Goal: Information Seeking & Learning: Learn about a topic

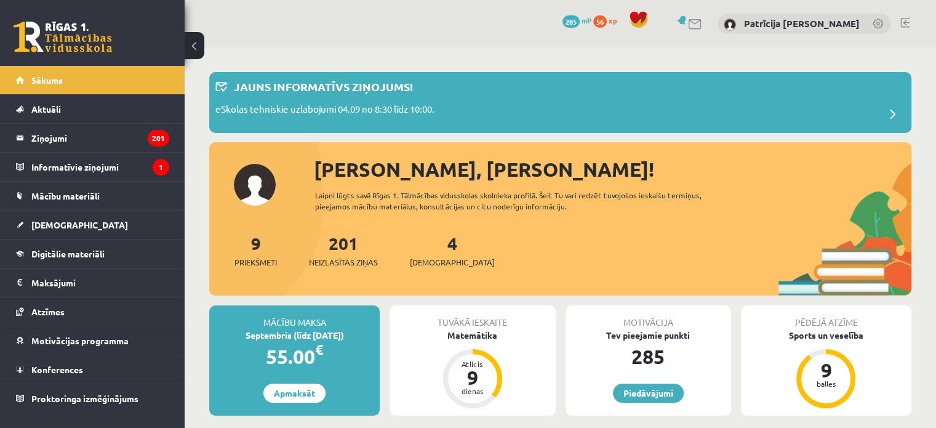
click at [426, 278] on div "9 Priekšmeti 201 Neizlasītās ziņas 4 [DEMOGRAPHIC_DATA]" at bounding box center [560, 263] width 702 height 66
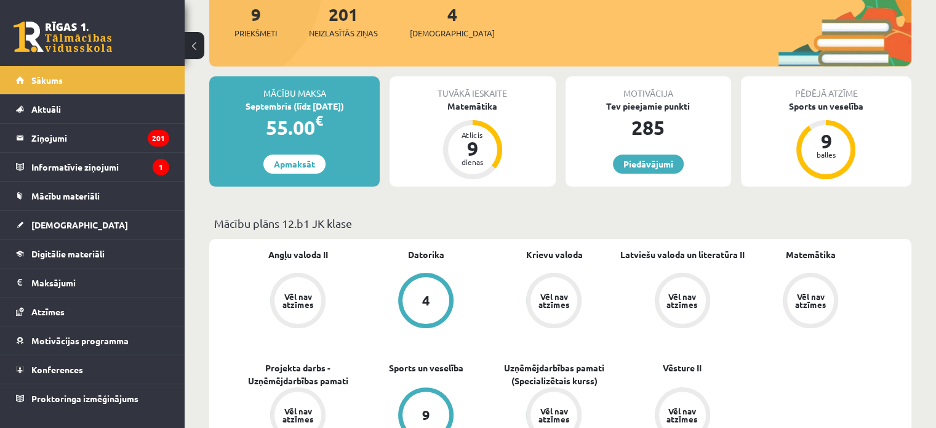
scroll to position [231, 0]
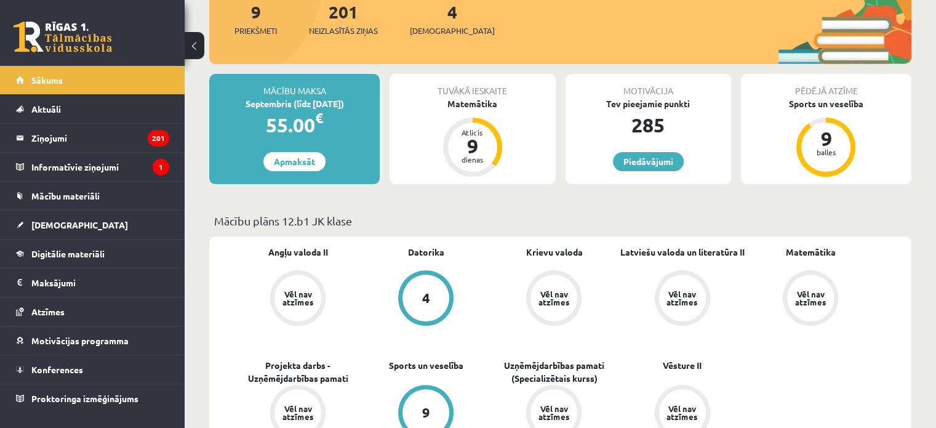
drag, startPoint x: 473, startPoint y: 211, endPoint x: 641, endPoint y: 292, distance: 186.4
click at [641, 292] on link "Vēl nav atzīmes" at bounding box center [683, 299] width 128 height 58
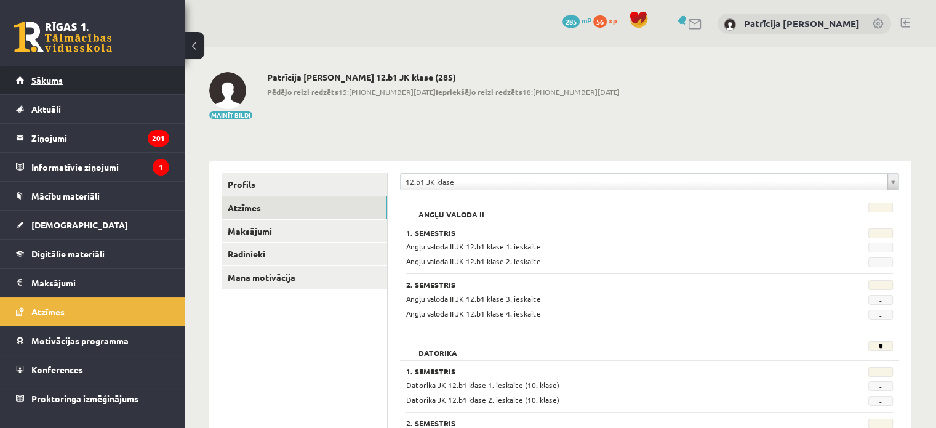
click at [160, 82] on link "Sākums" at bounding box center [92, 80] width 153 height 28
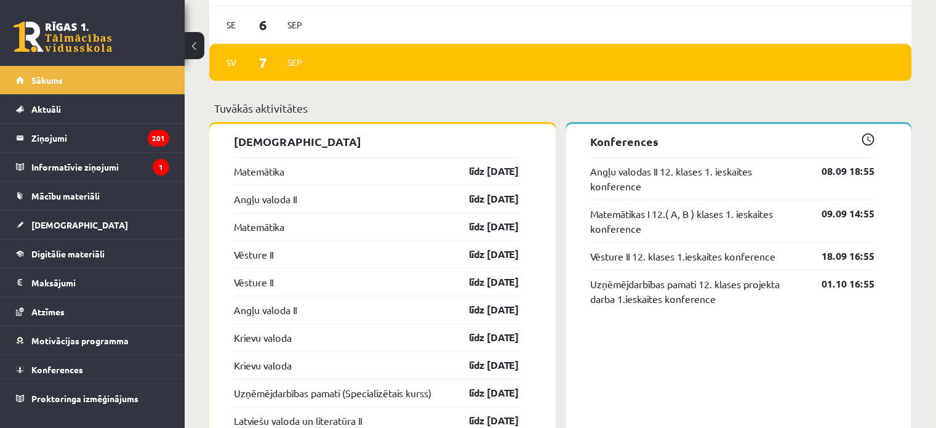
scroll to position [970, 0]
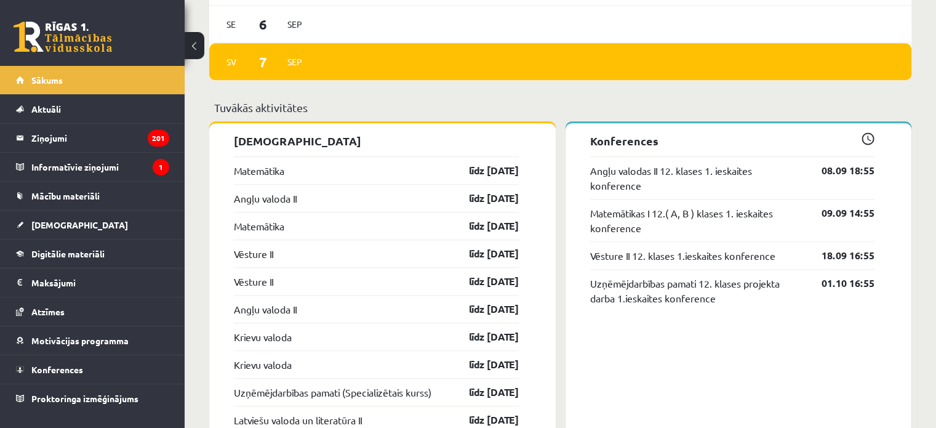
click at [276, 188] on div "Angļu valoda II līdz 15.09.25" at bounding box center [376, 198] width 285 height 28
click at [276, 194] on link "Angļu valoda II" at bounding box center [265, 198] width 63 height 15
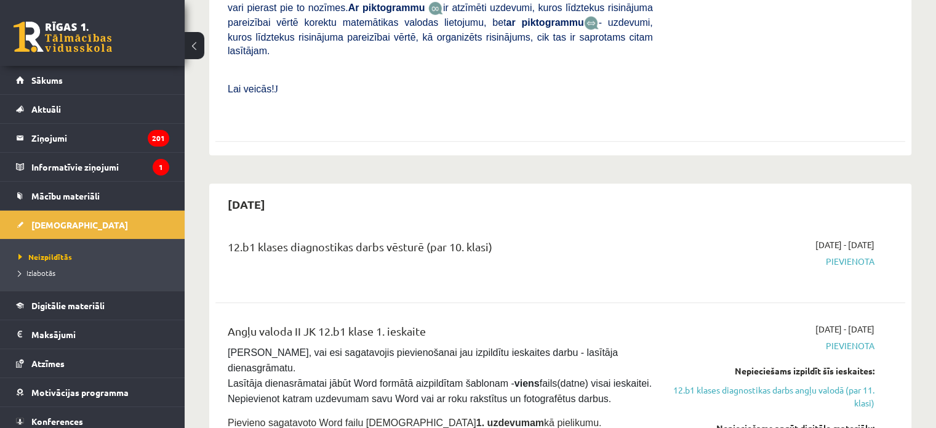
scroll to position [686, 0]
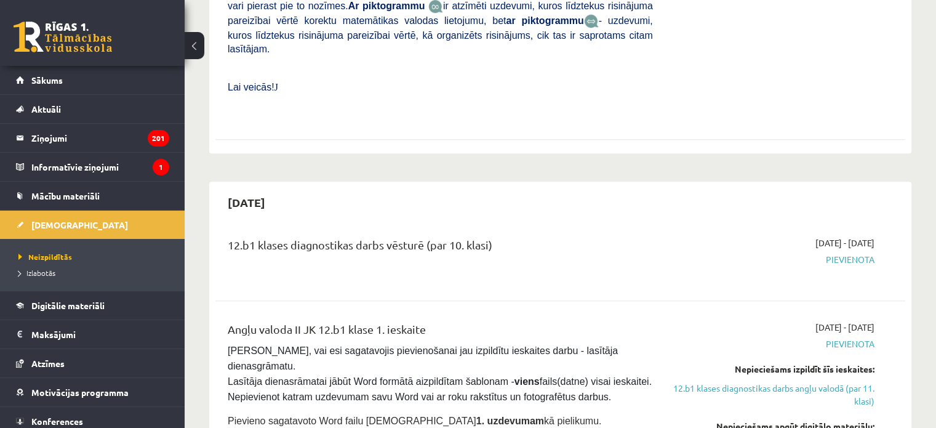
click at [200, 46] on button at bounding box center [195, 45] width 20 height 27
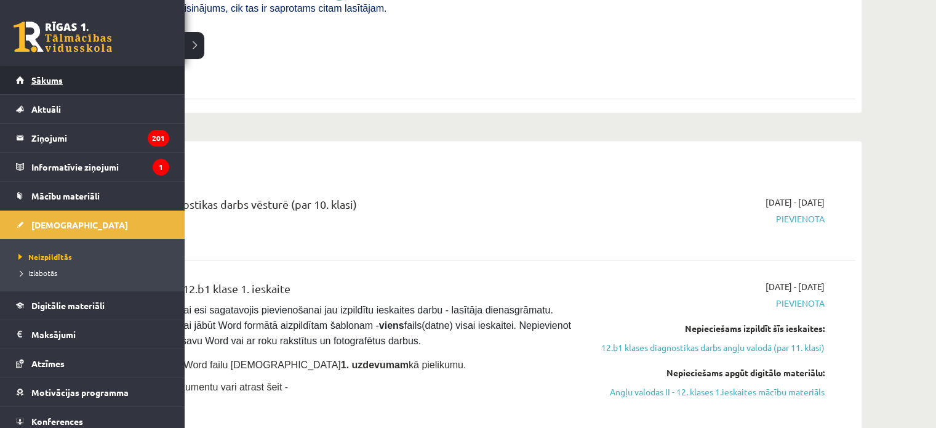
click at [30, 76] on link "Sākums" at bounding box center [92, 80] width 153 height 28
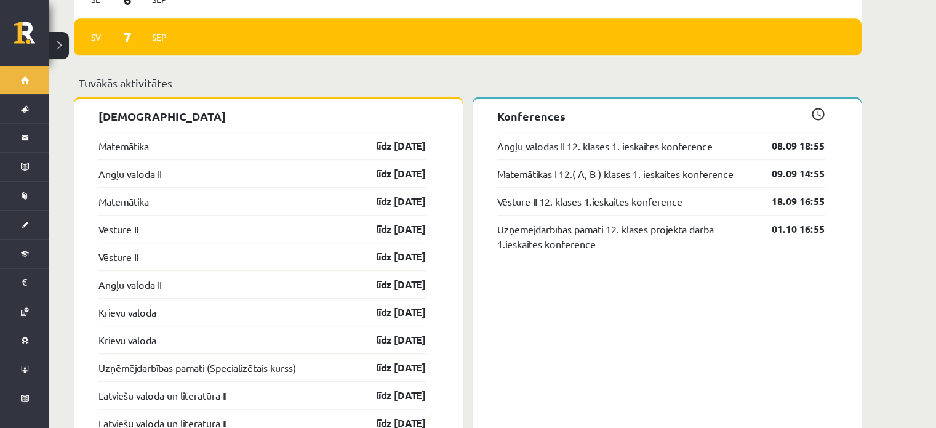
scroll to position [1017, 0]
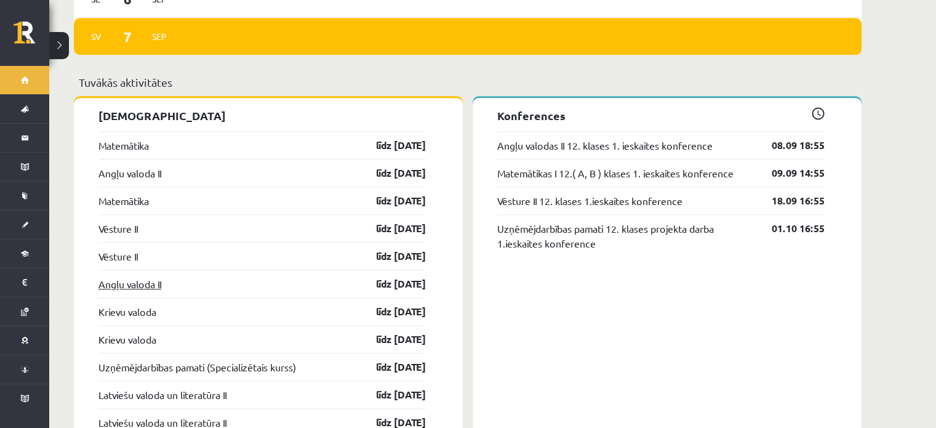
click at [130, 276] on link "Angļu valoda II" at bounding box center [130, 283] width 63 height 15
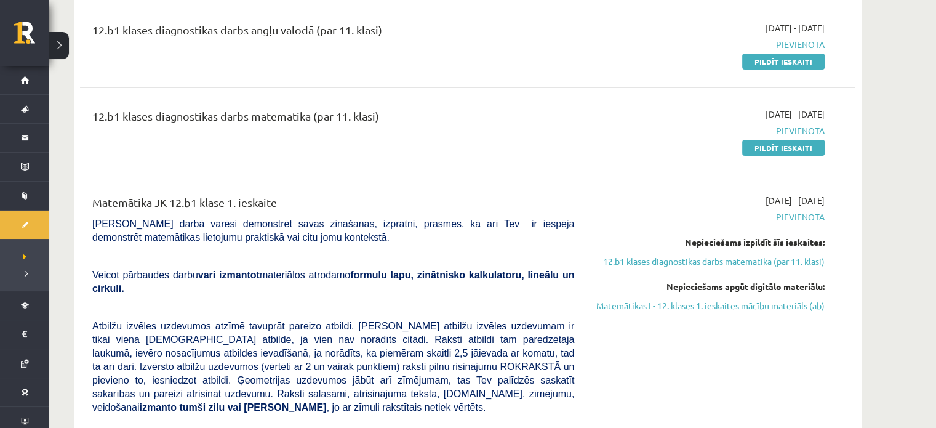
scroll to position [155, 0]
click at [645, 307] on link "Matemātikas I - 12. klases 1. ieskaites mācību materiāls (ab)" at bounding box center [709, 305] width 232 height 13
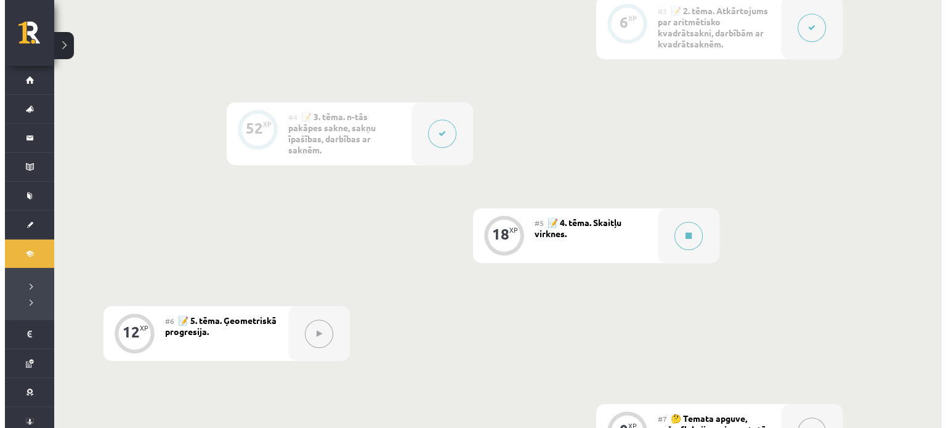
scroll to position [607, 0]
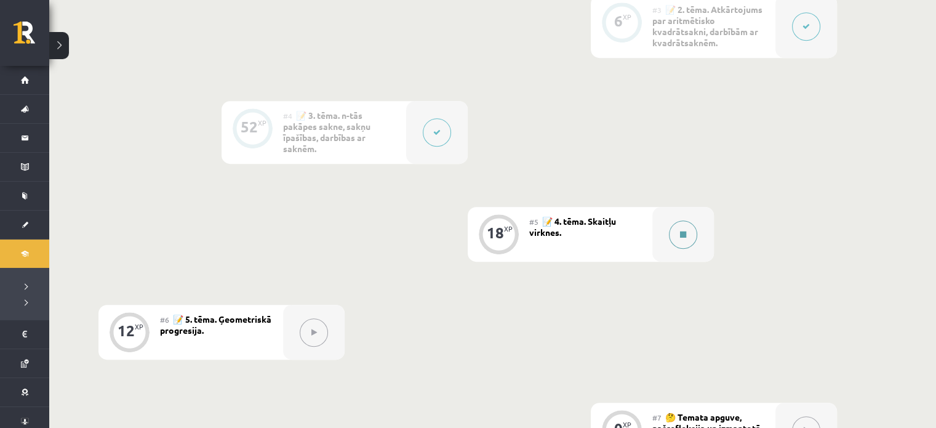
click at [692, 237] on button at bounding box center [683, 234] width 28 height 28
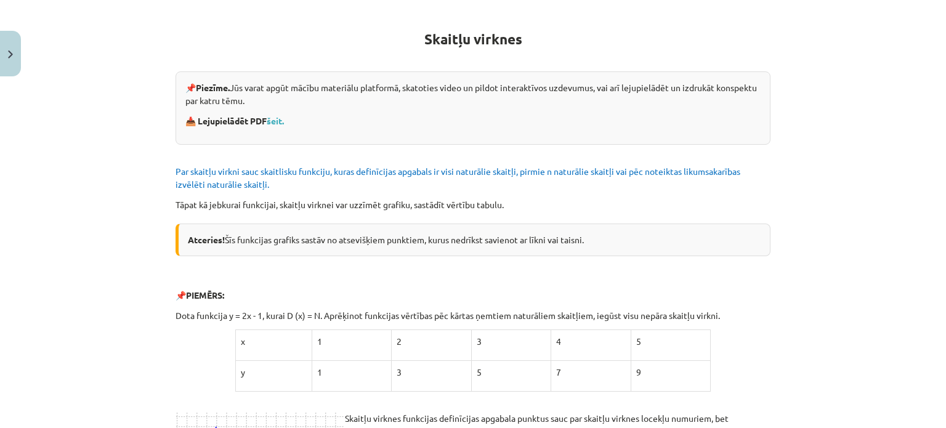
scroll to position [217, 0]
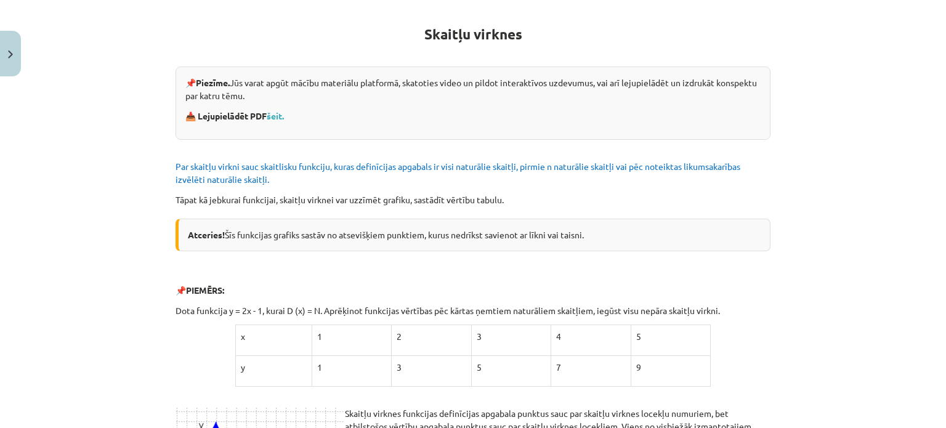
click at [692, 237] on div "Atceries! Šīs funkcijas grafiks sastāv no atsevišķiem punktiem, kurus nedrīkst …" at bounding box center [472, 235] width 595 height 33
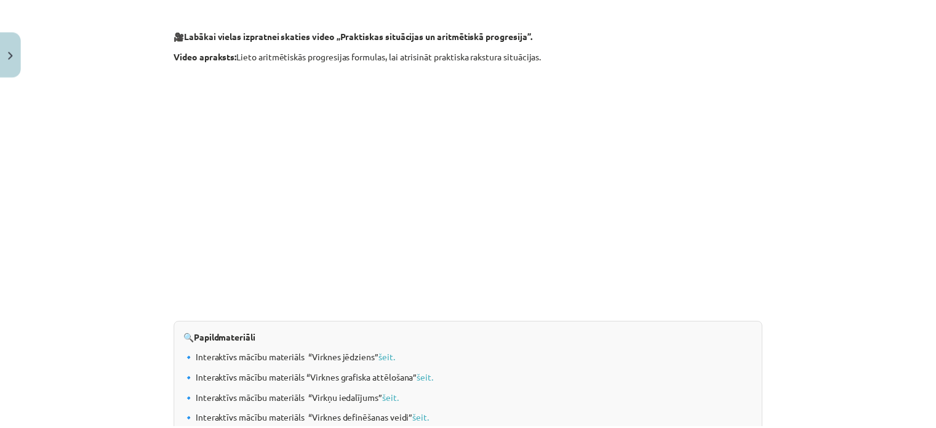
scroll to position [1121, 0]
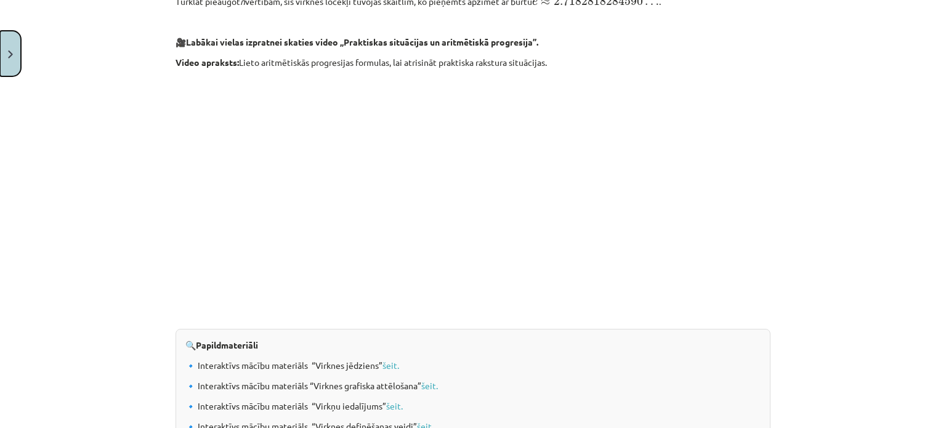
click at [7, 54] on button "Close" at bounding box center [10, 54] width 21 height 46
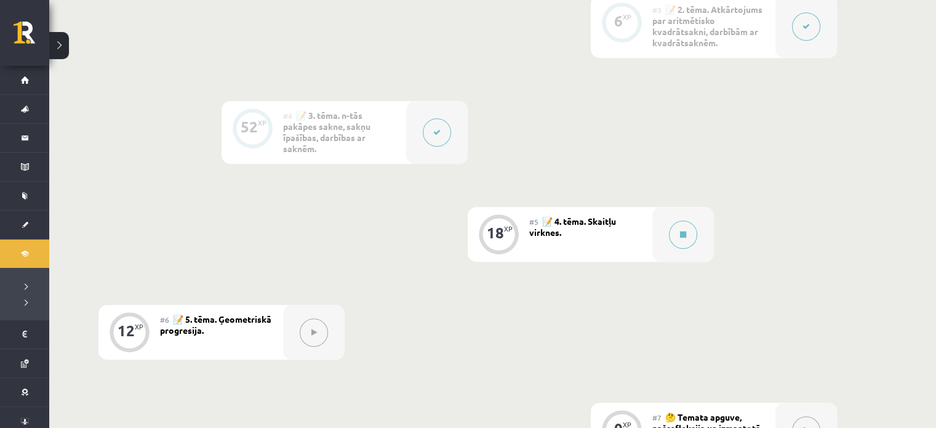
click at [306, 334] on button at bounding box center [314, 332] width 28 height 28
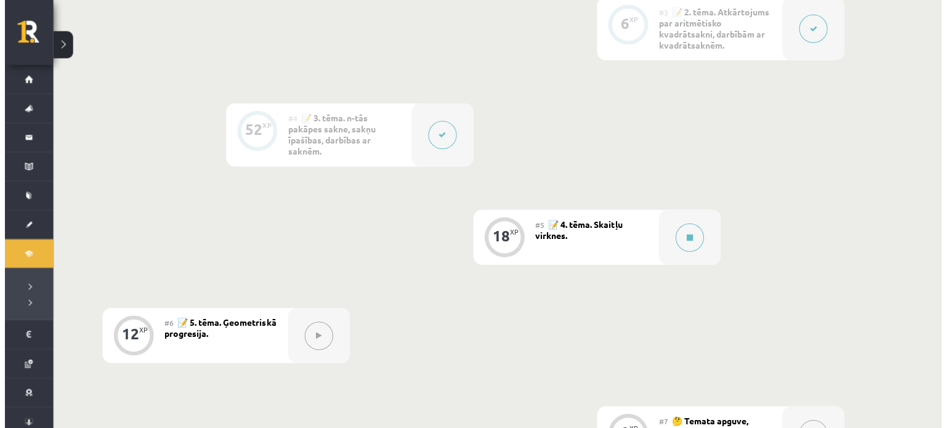
scroll to position [603, 0]
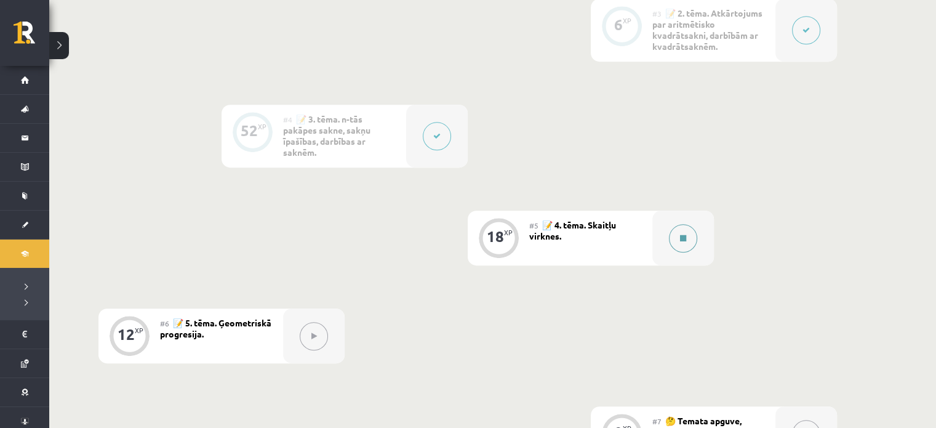
click at [672, 241] on button at bounding box center [683, 238] width 28 height 28
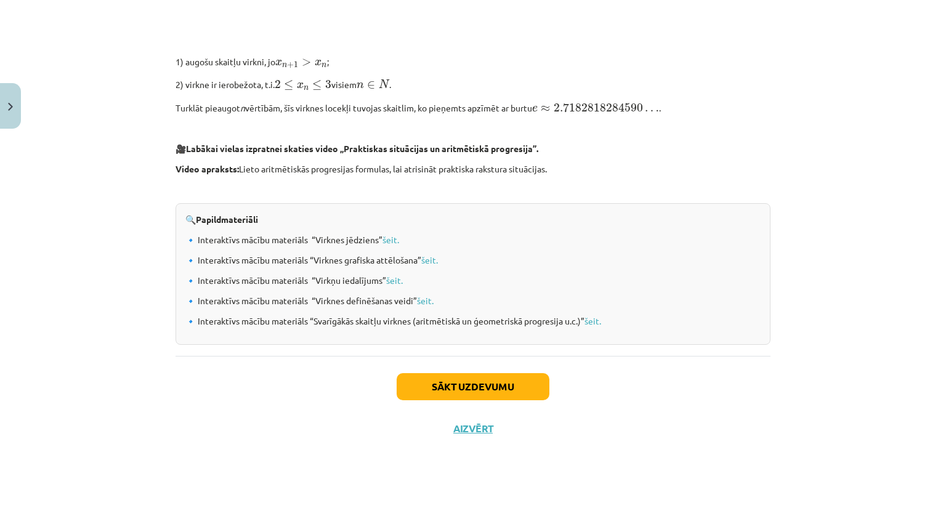
scroll to position [960, 0]
